Goal: Task Accomplishment & Management: Use online tool/utility

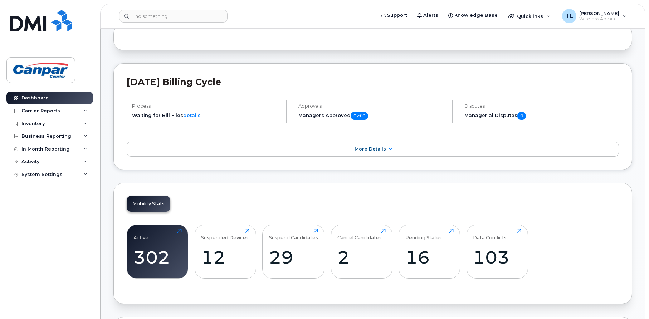
scroll to position [36, 0]
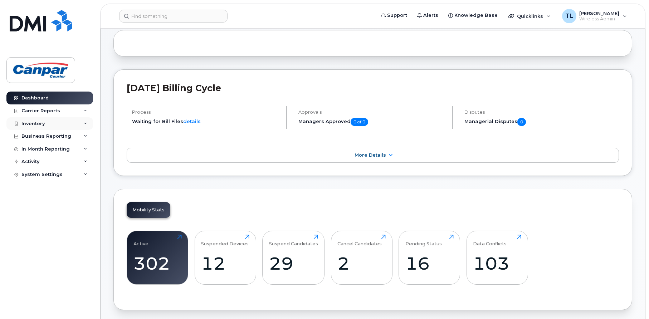
click at [37, 124] on div "Inventory" at bounding box center [32, 124] width 23 height 6
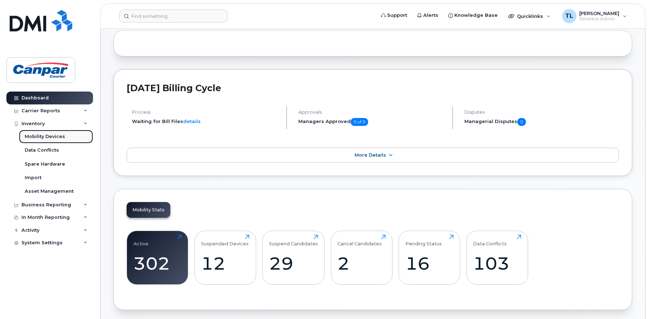
click at [55, 136] on div "Mobility Devices" at bounding box center [45, 137] width 40 height 6
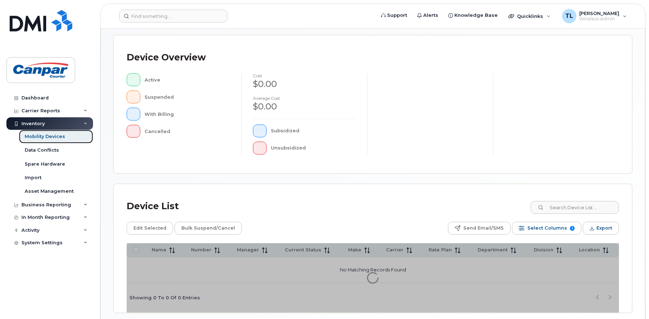
scroll to position [173, 0]
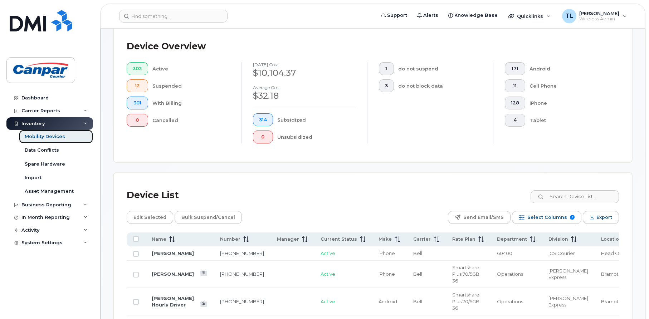
scroll to position [192, 0]
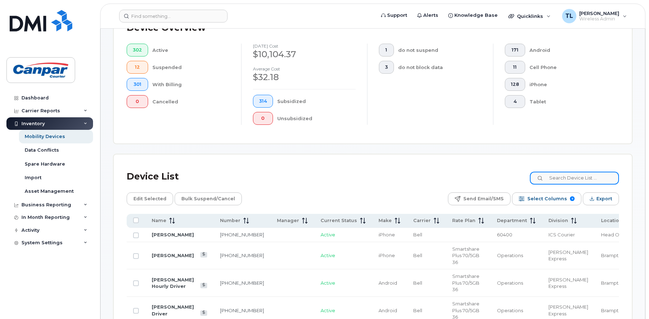
click at [571, 174] on input at bounding box center [574, 178] width 89 height 13
type input "[PERSON_NAME]"
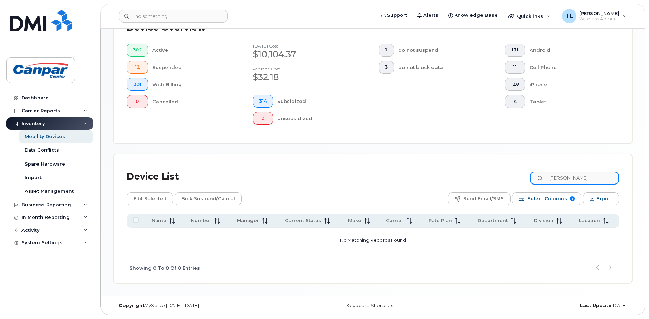
drag, startPoint x: 570, startPoint y: 179, endPoint x: 544, endPoint y: 184, distance: 26.0
click at [546, 179] on div "[PERSON_NAME]" at bounding box center [574, 178] width 89 height 13
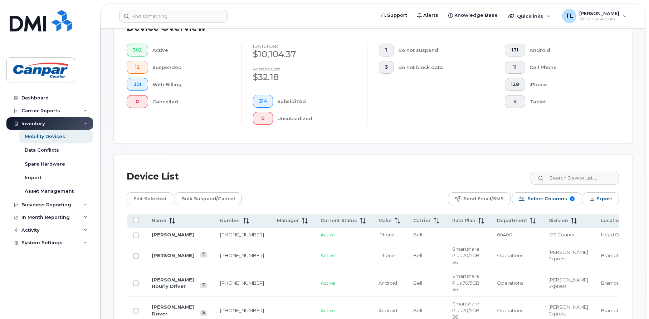
click at [128, 133] on div "Device Overview 302 Active 12 Suspended 301 With Billing 0 Cancelled [DATE] cos…" at bounding box center [373, 75] width 518 height 138
